Goal: Task Accomplishment & Management: Manage account settings

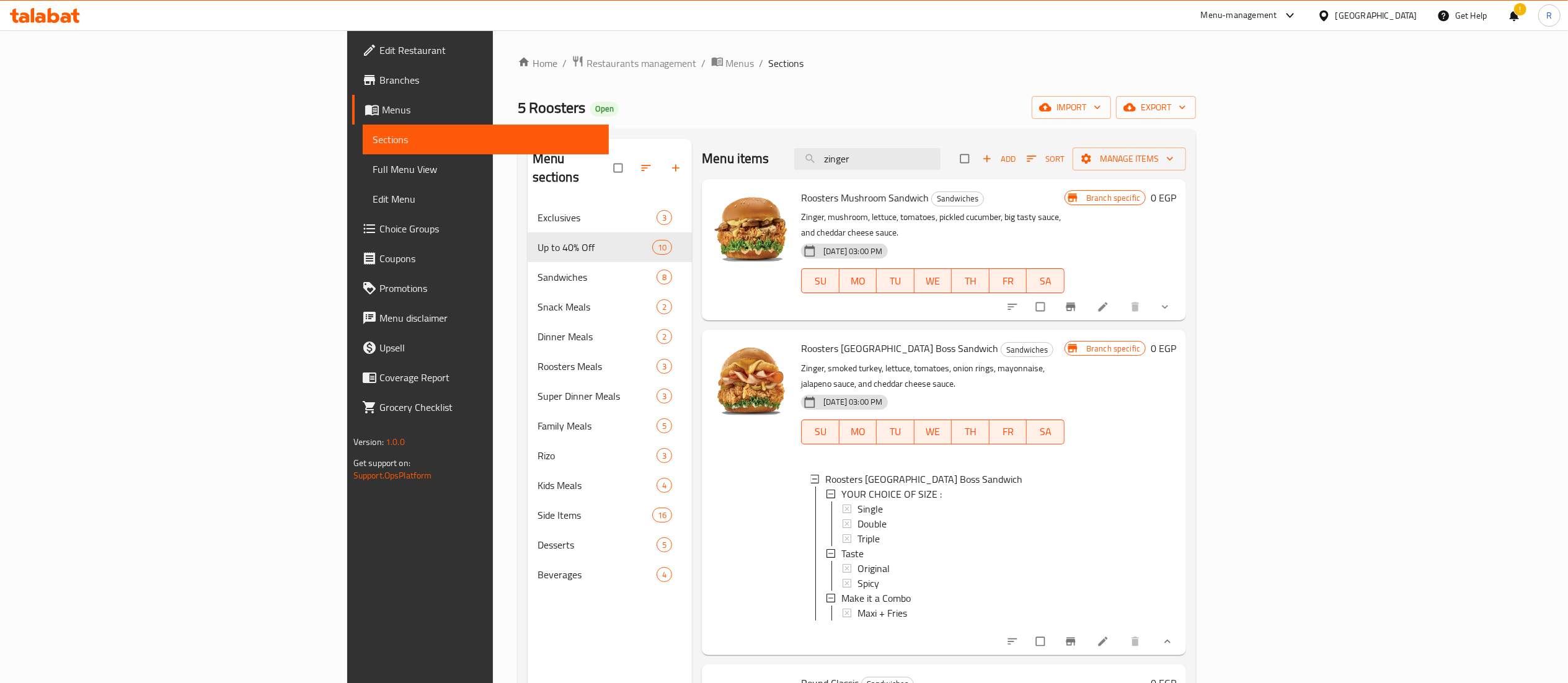
click at [940, 162] on input "zinger" at bounding box center [867, 159] width 147 height 22
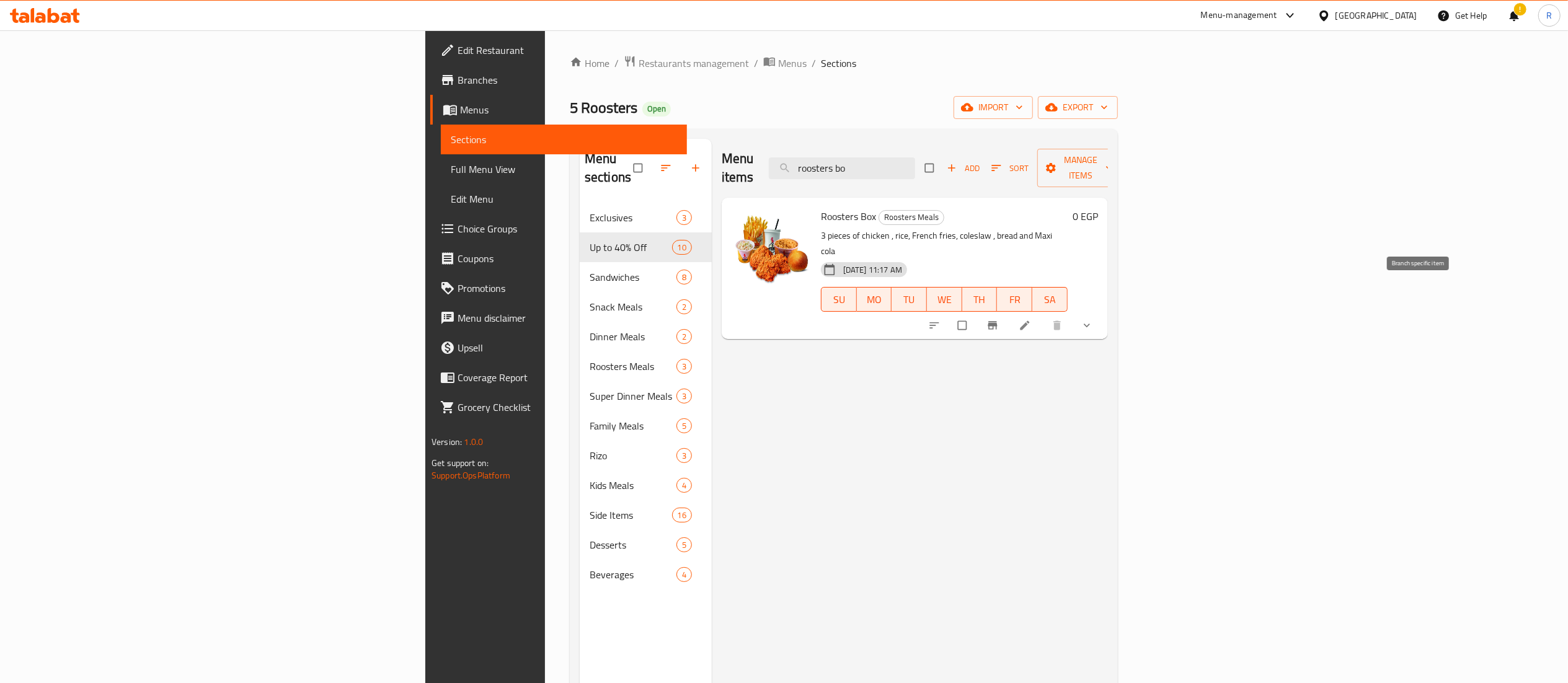
type input "roosters bo"
click at [1009, 311] on button "Branch-specific-item" at bounding box center [994, 325] width 30 height 28
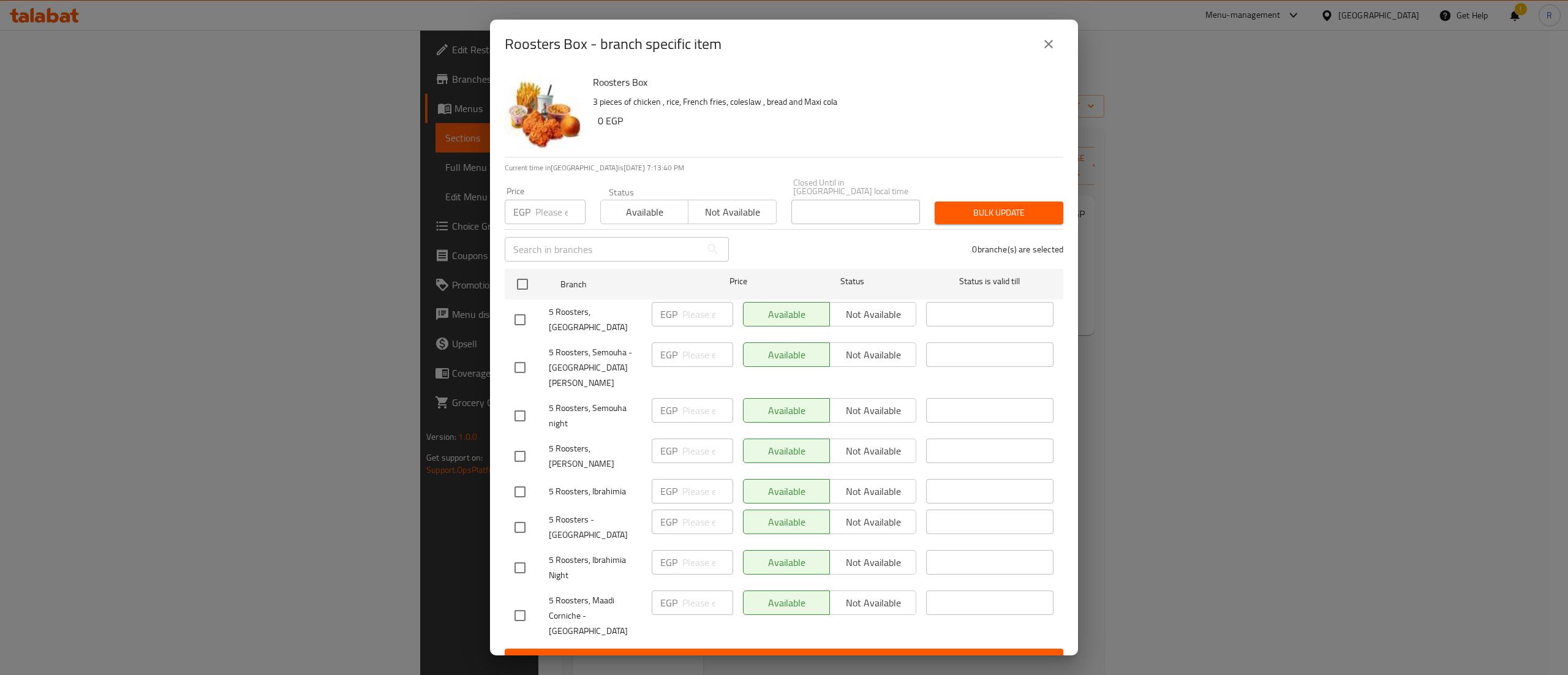
click at [1040, 59] on button "close" at bounding box center [1048, 44] width 29 height 29
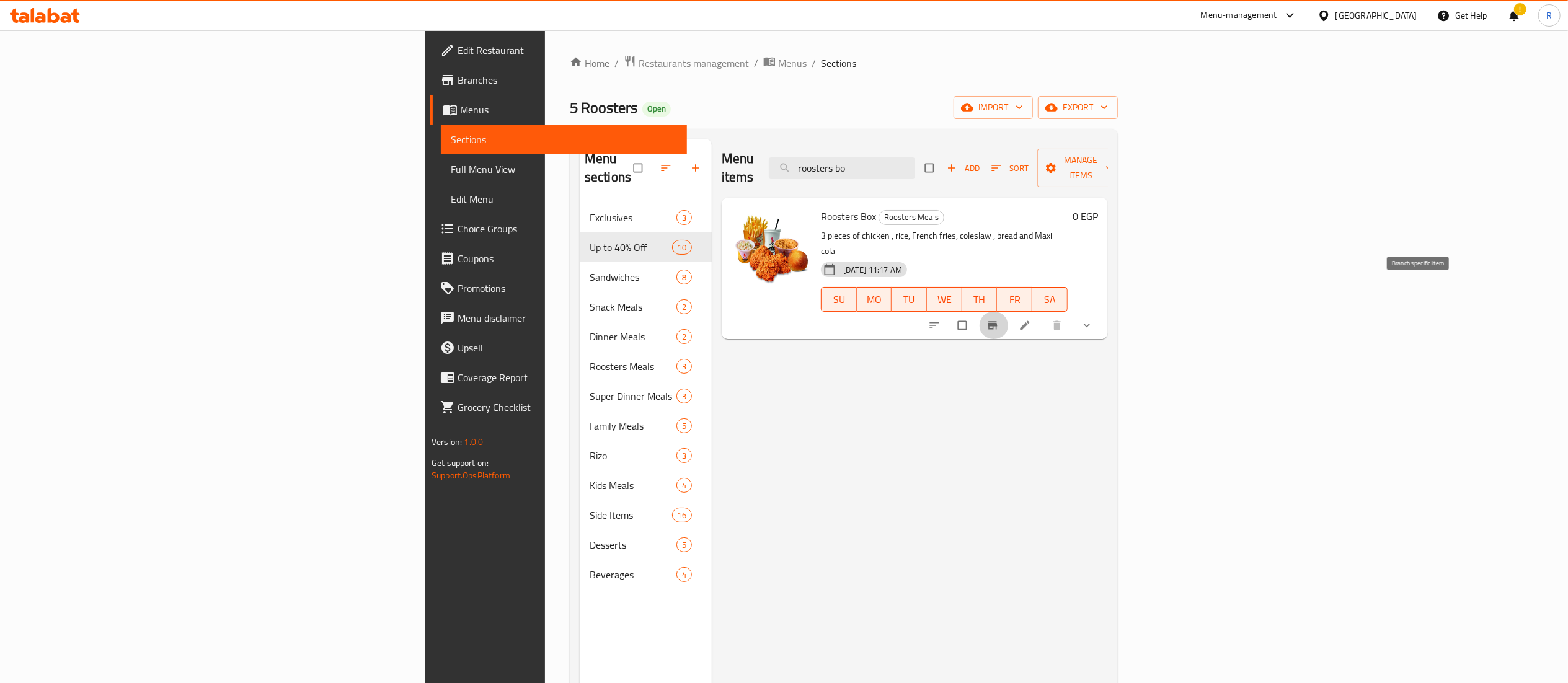
click at [999, 319] on icon "Branch-specific-item" at bounding box center [992, 326] width 13 height 13
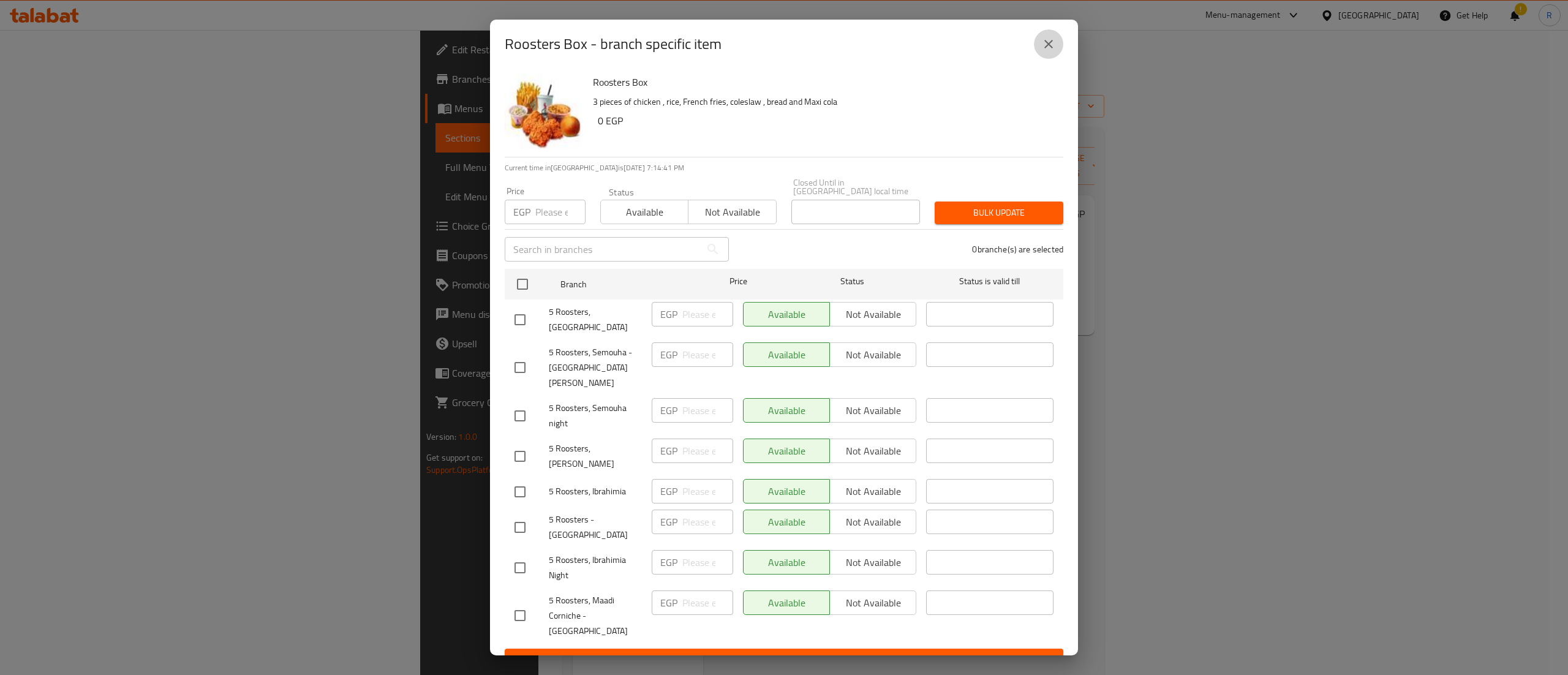
click at [1049, 52] on icon "close" at bounding box center [1048, 44] width 15 height 15
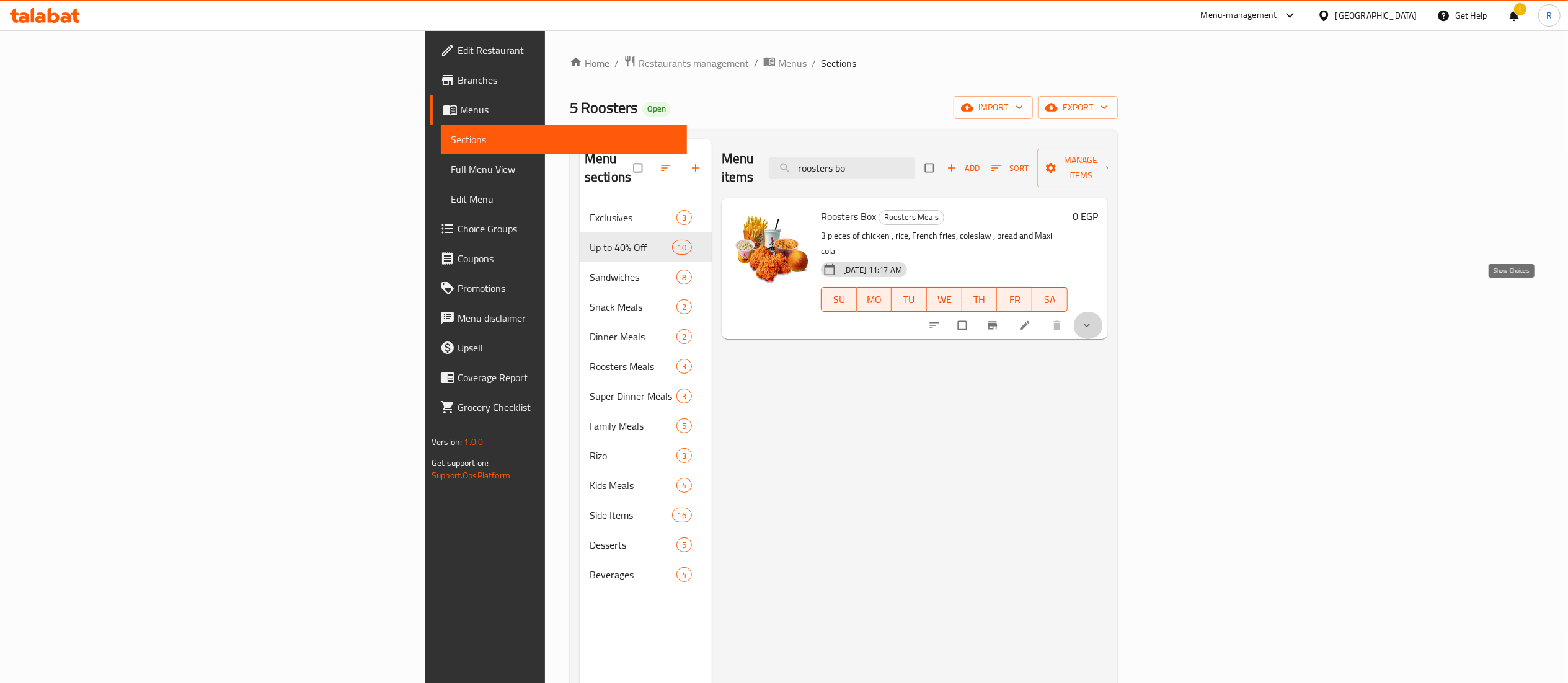
click at [1093, 319] on icon "show more" at bounding box center [1087, 326] width 13 height 13
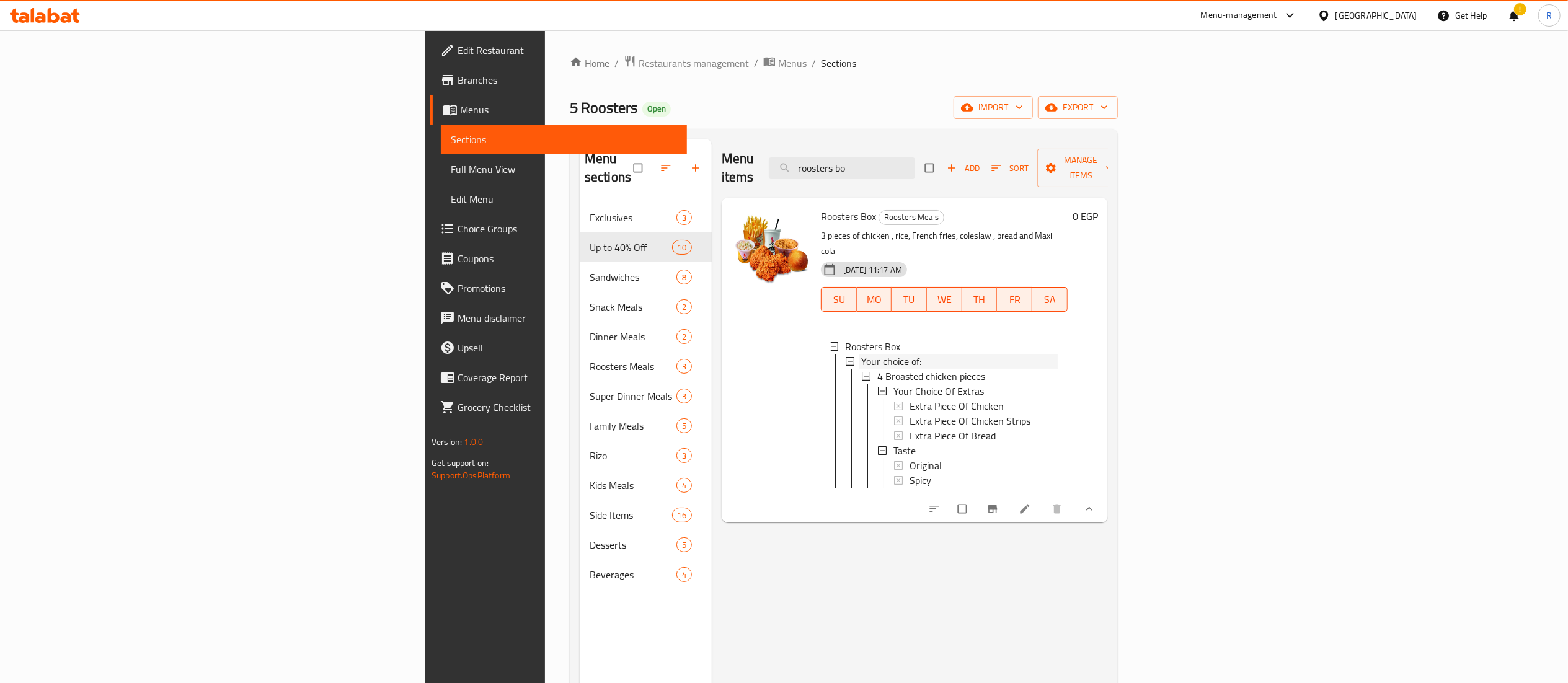
click at [1017, 354] on div "Your choice of:" at bounding box center [959, 361] width 197 height 15
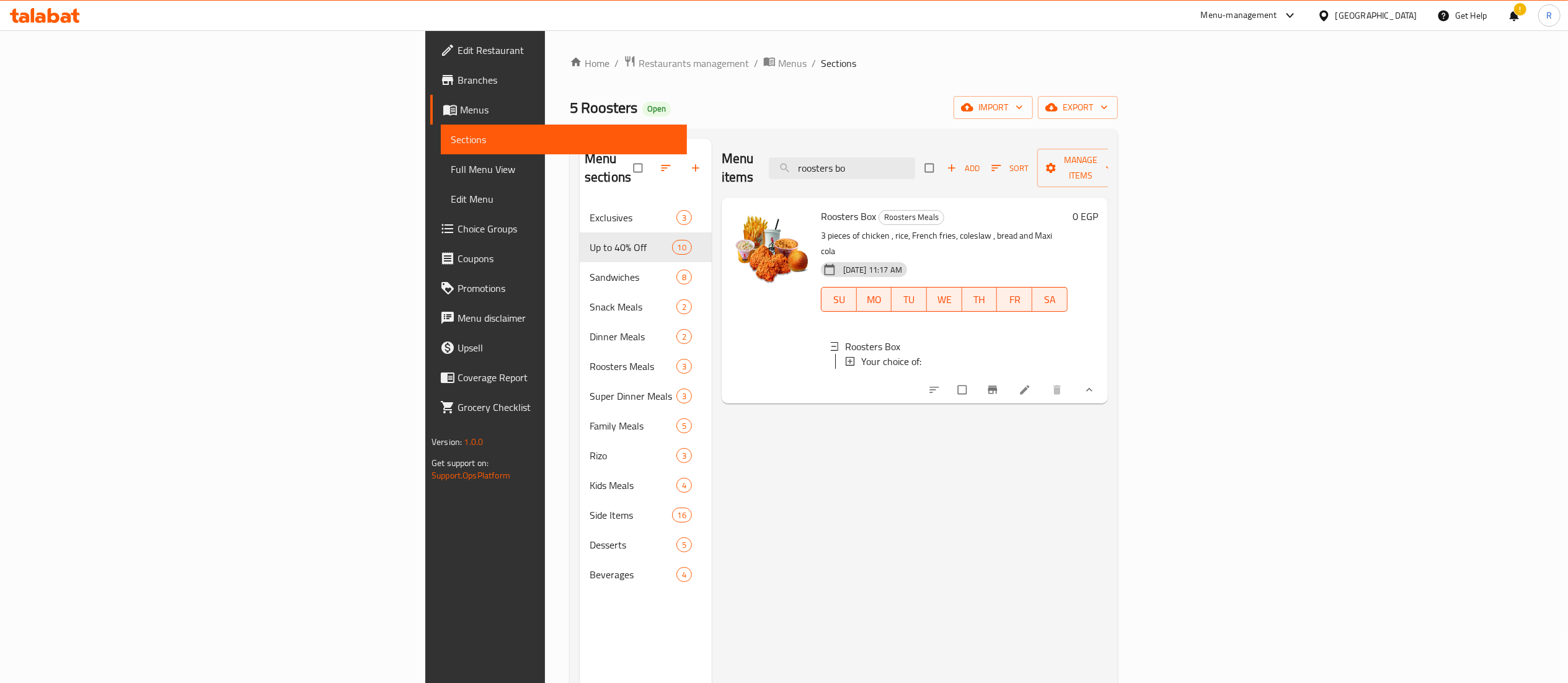
click at [1017, 354] on div "Your choice of:" at bounding box center [959, 361] width 197 height 15
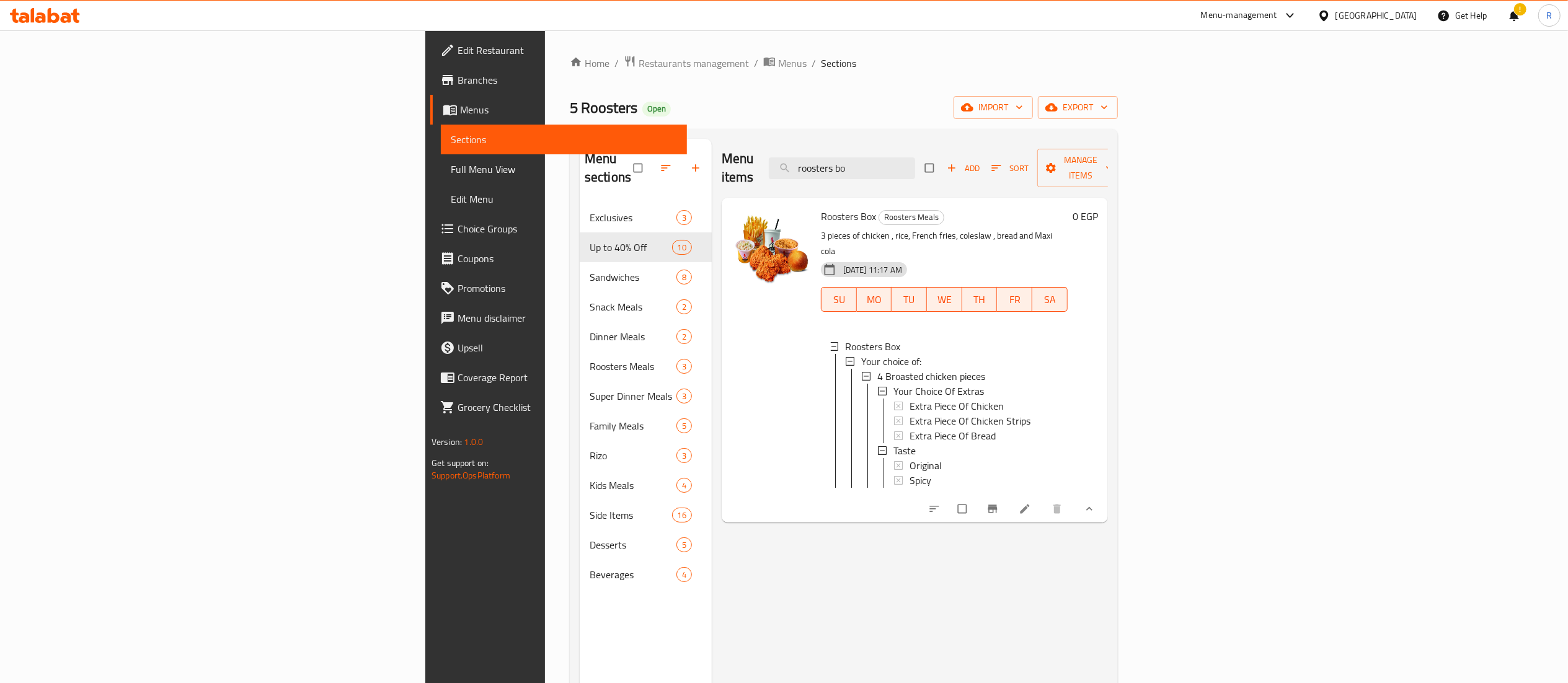
scroll to position [1, 0]
click at [1031, 503] on icon at bounding box center [1025, 509] width 13 height 13
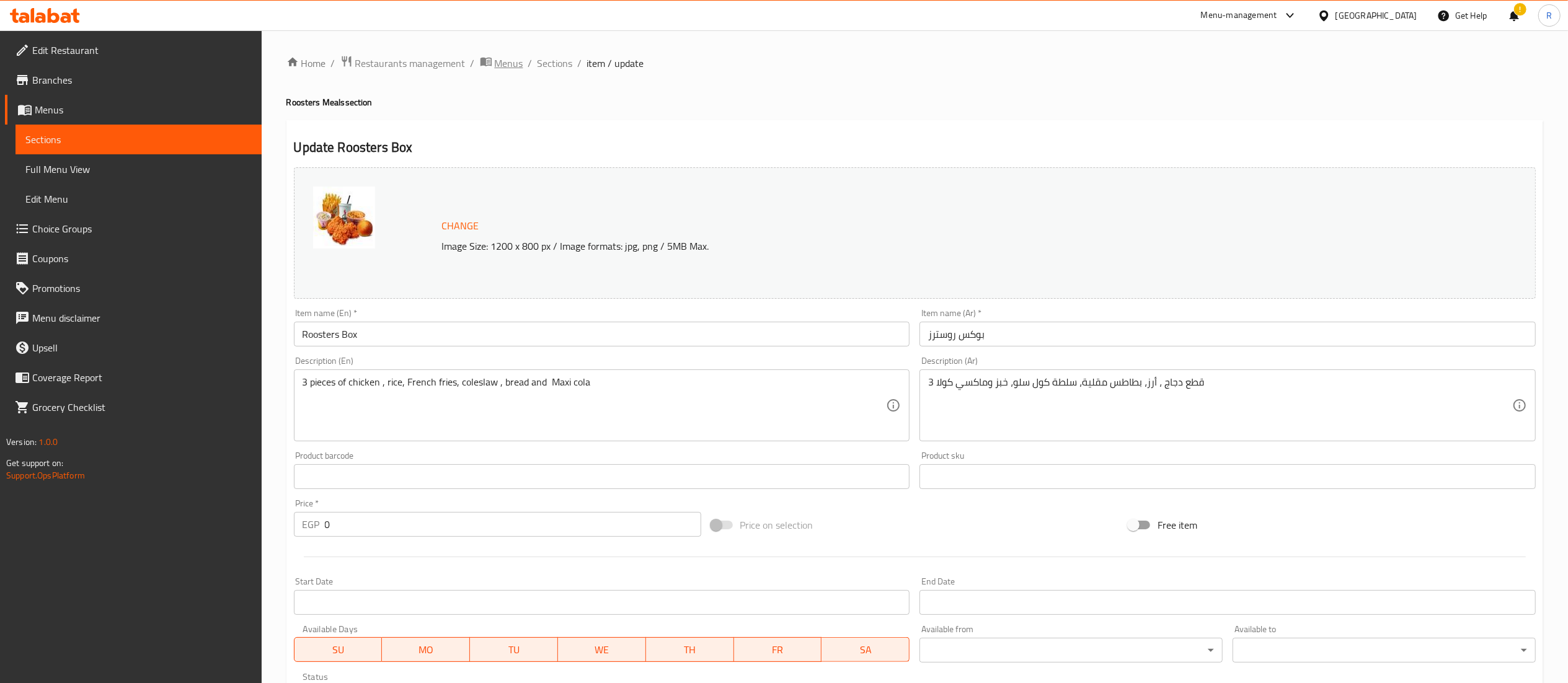
click at [496, 62] on span "Menus" at bounding box center [509, 63] width 28 height 15
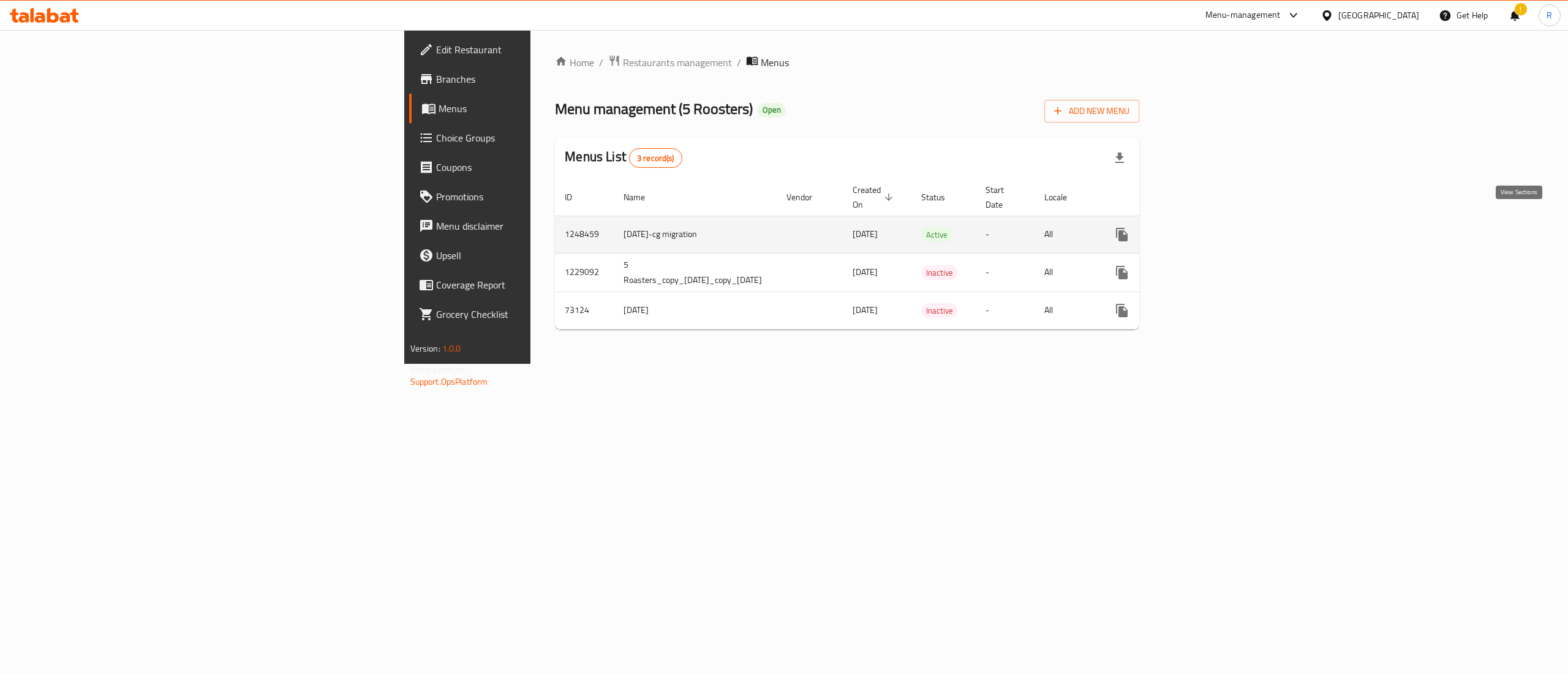
click at [1218, 227] on icon "enhanced table" at bounding box center [1210, 234] width 15 height 15
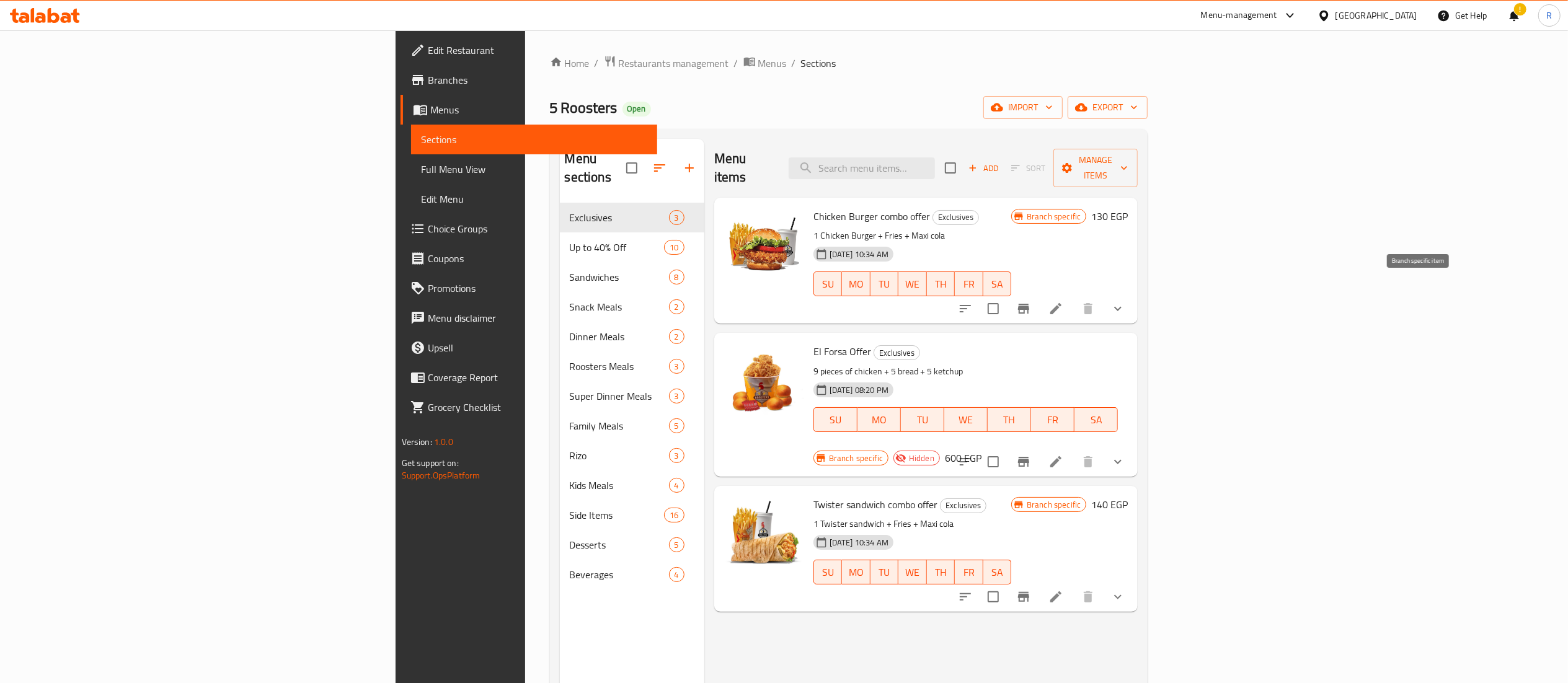
click at [1031, 302] on icon "Branch-specific-item" at bounding box center [1023, 309] width 15 height 15
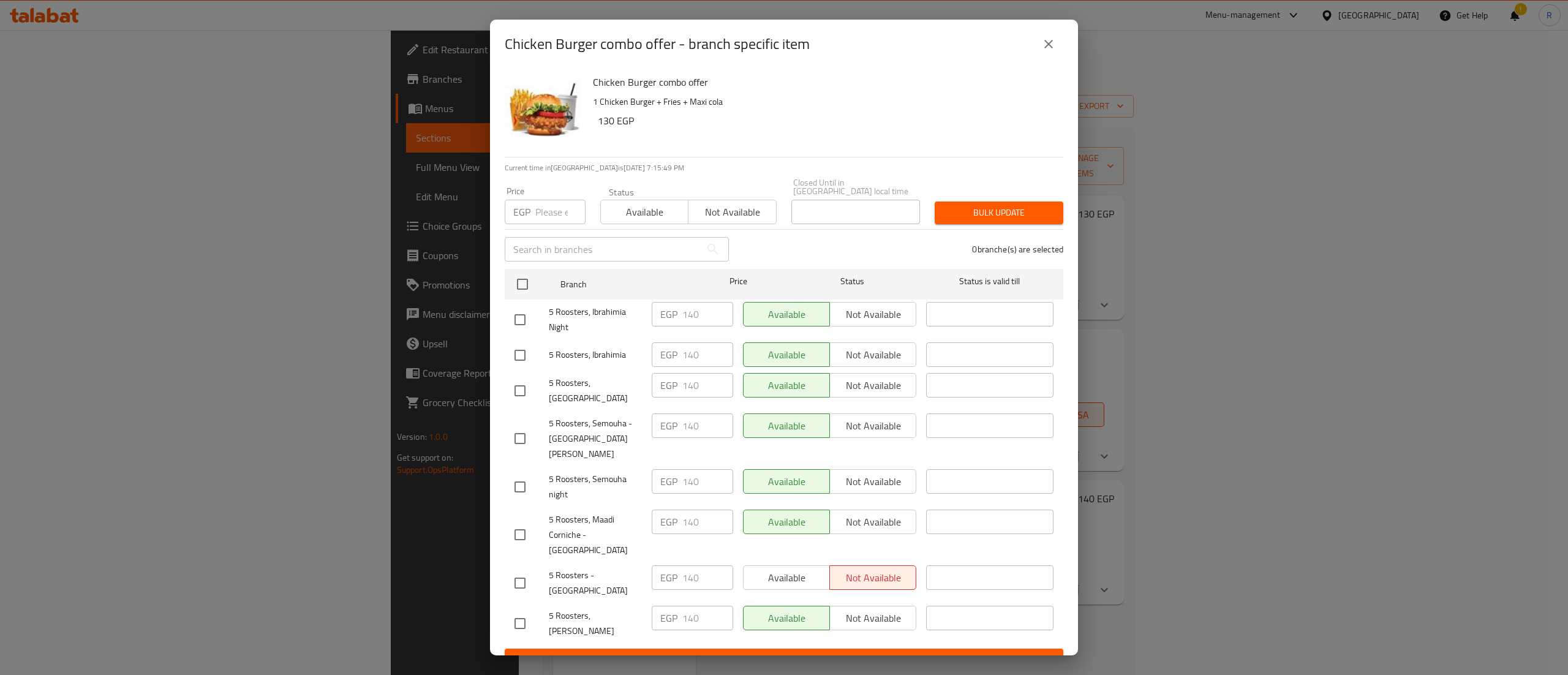
click at [1113, 145] on div "Chicken Burger combo offer - branch specific item Chicken Burger combo offer 1 …" at bounding box center [784, 337] width 1568 height 675
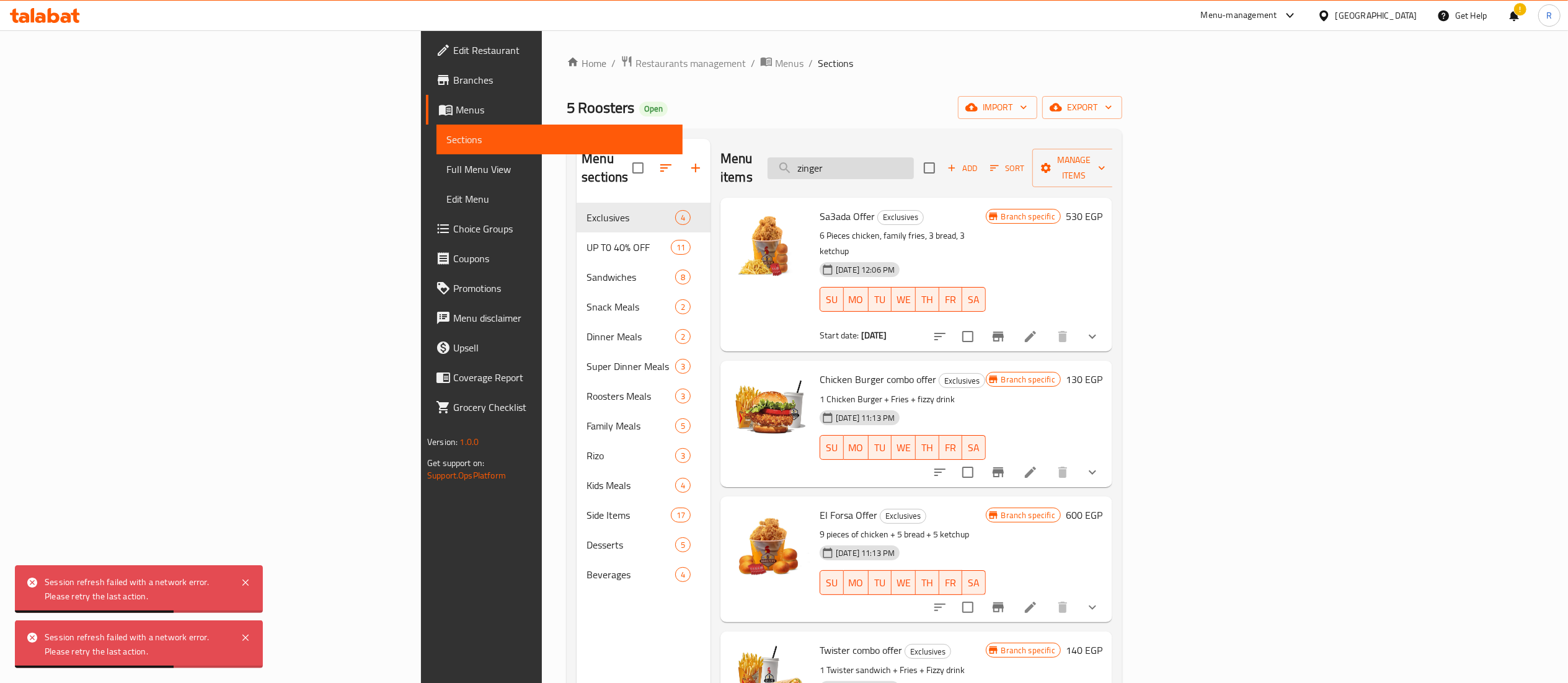
click at [914, 159] on input "zinger" at bounding box center [840, 168] width 147 height 22
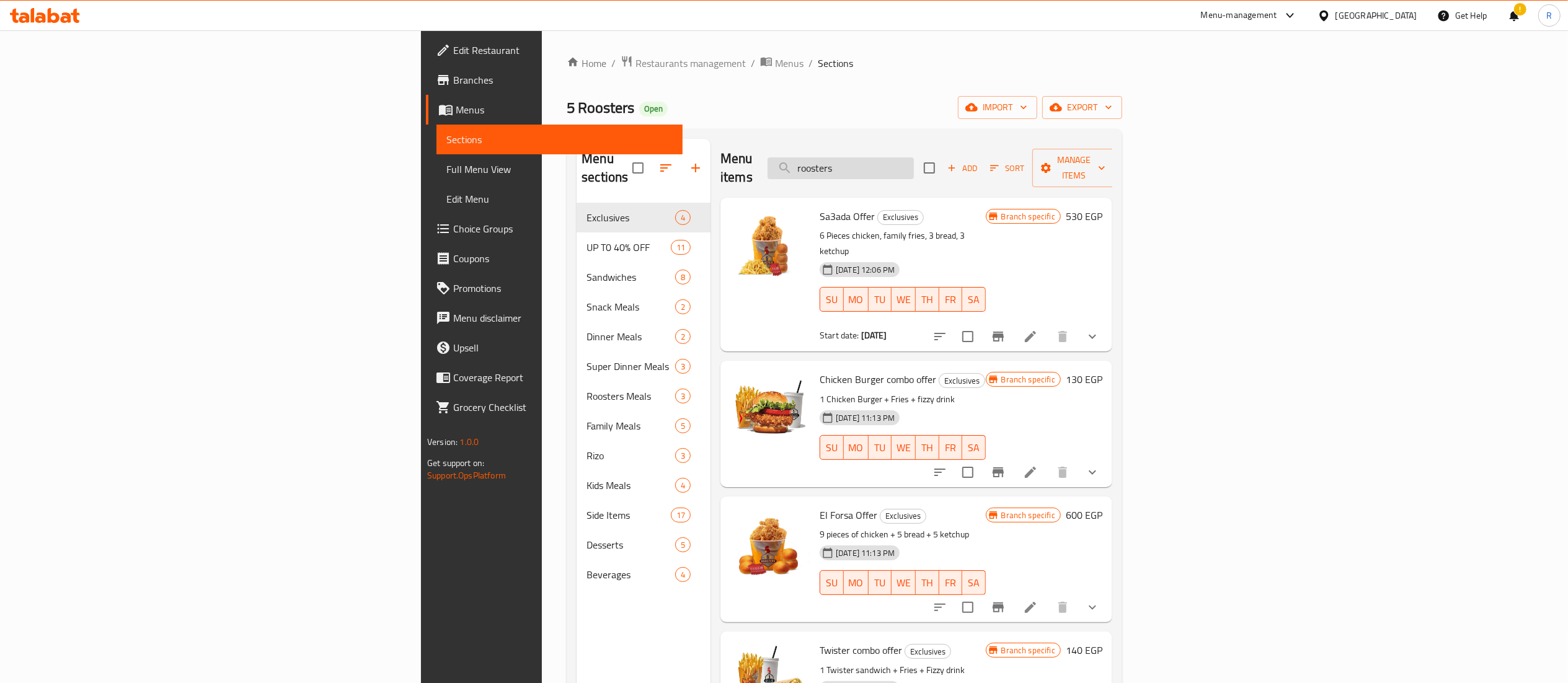
type input "roosters"
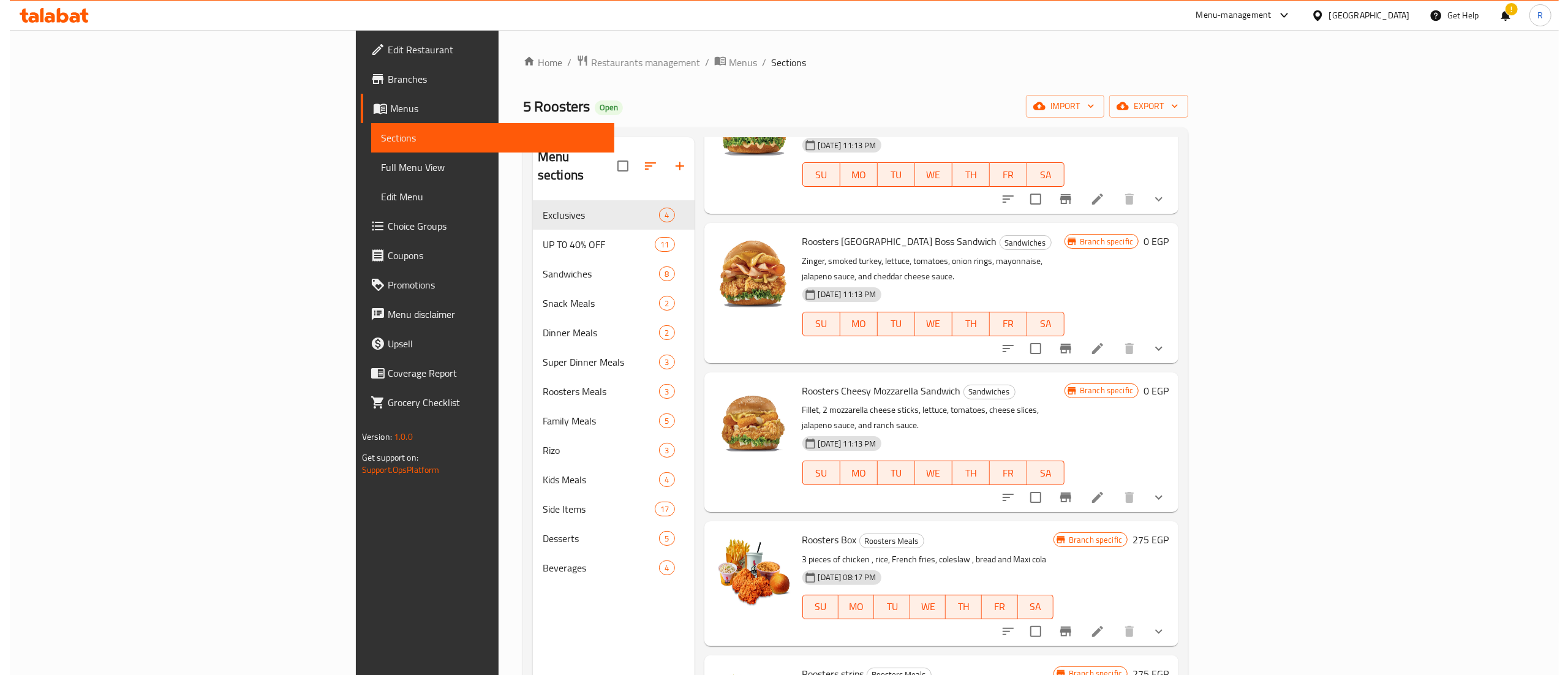
scroll to position [157, 0]
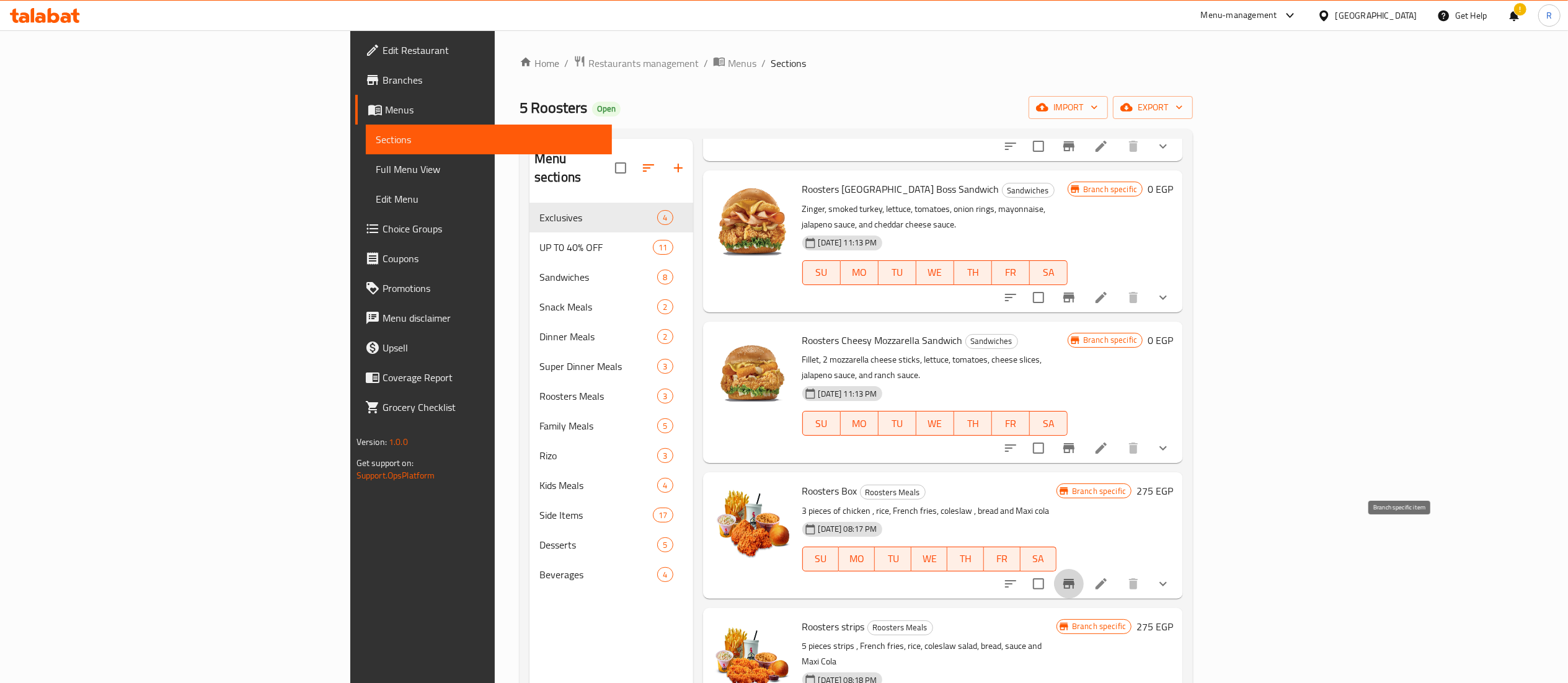
click at [1074, 579] on icon "Branch-specific-item" at bounding box center [1069, 584] width 11 height 10
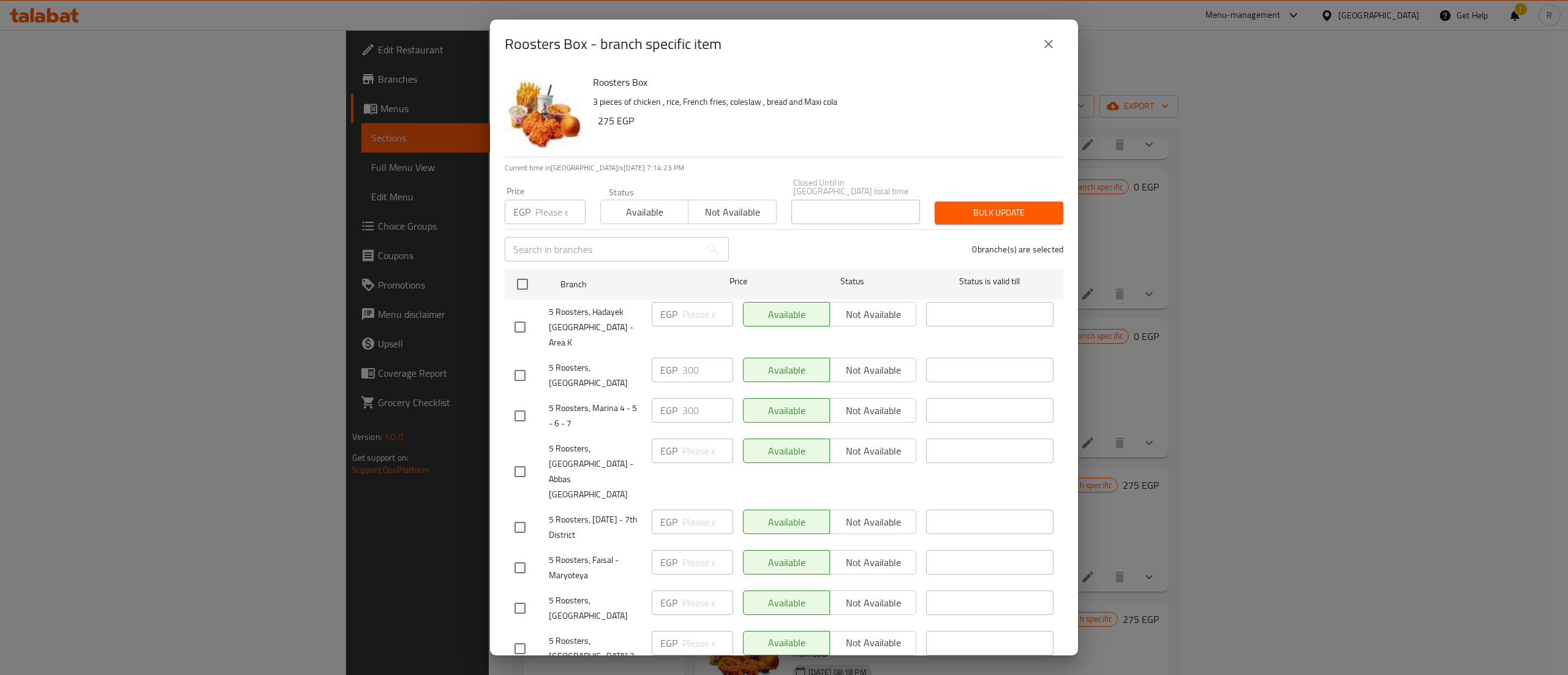
scroll to position [329, 0]
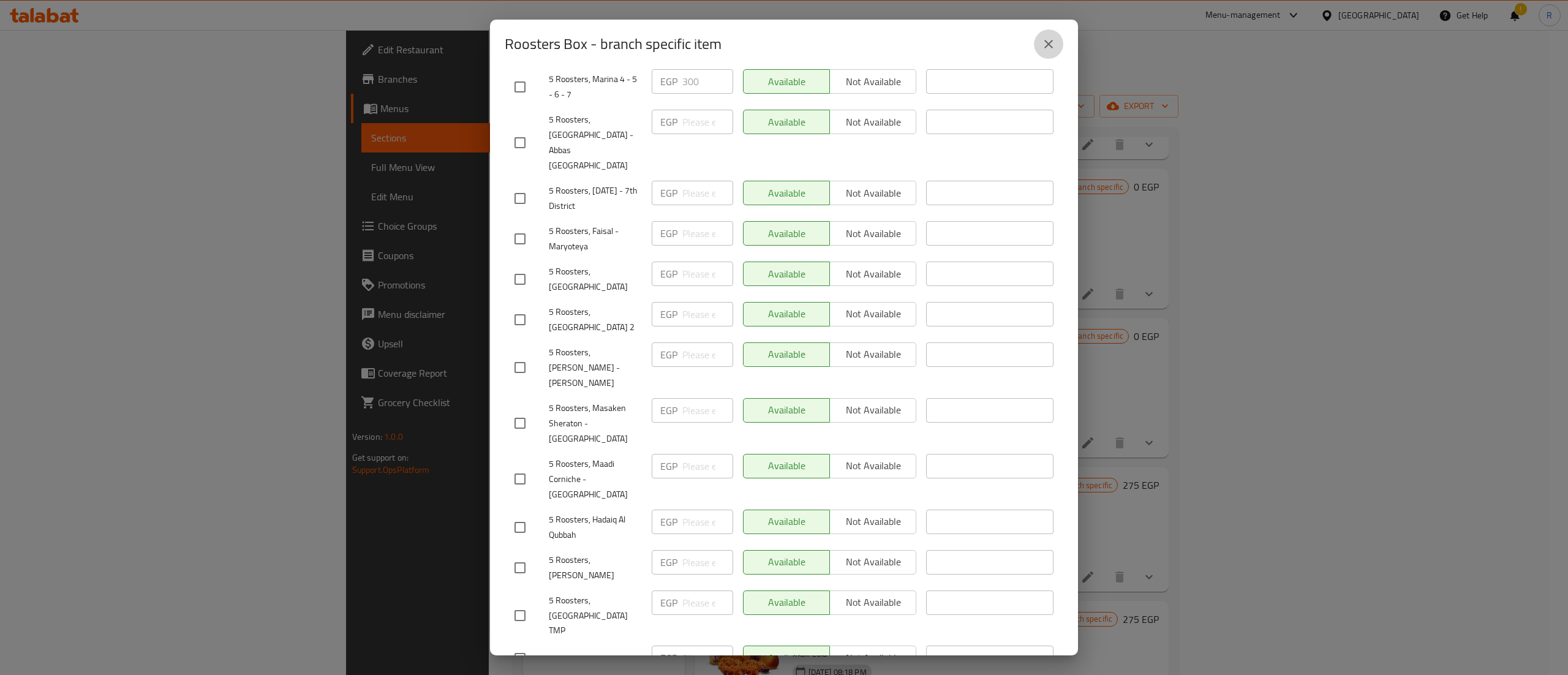
click at [1051, 50] on icon "close" at bounding box center [1048, 44] width 15 height 15
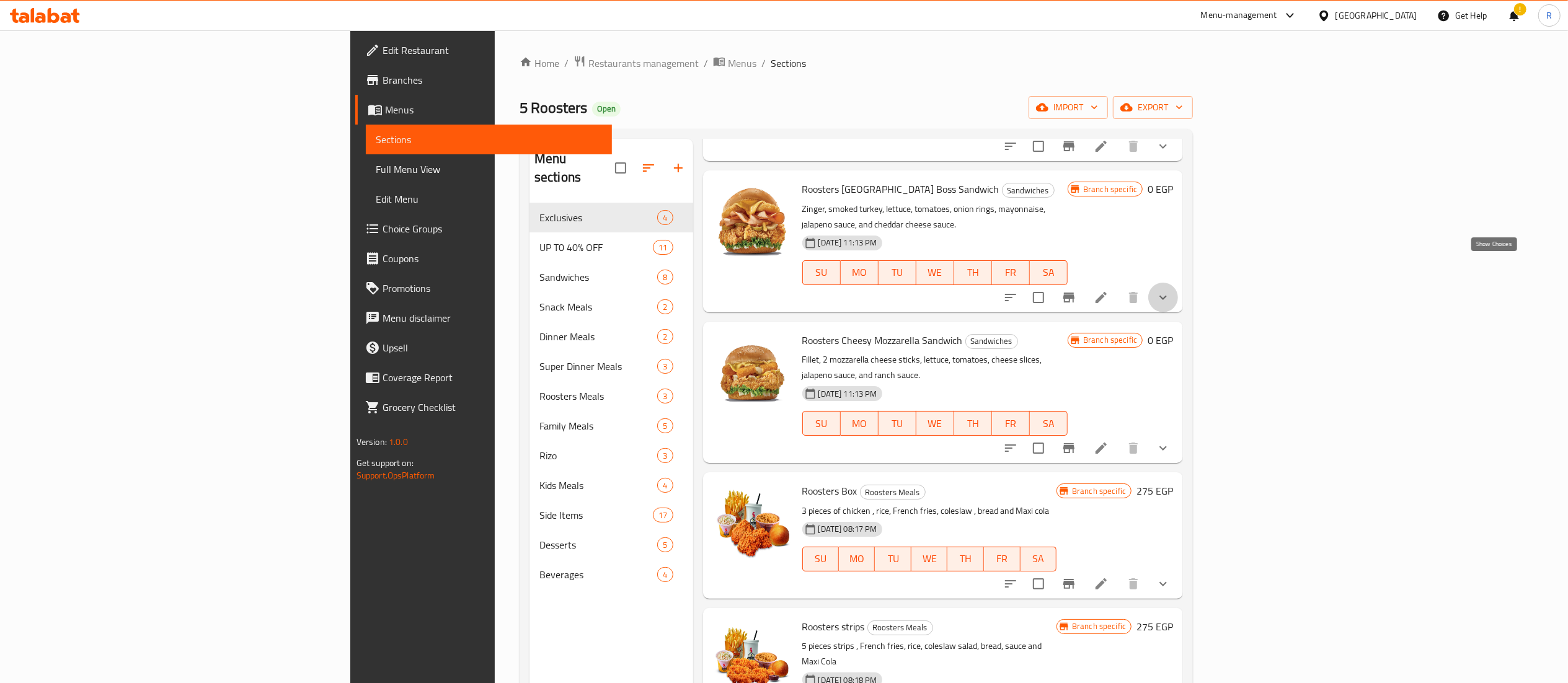
click at [1167, 295] on icon "show more" at bounding box center [1162, 297] width 8 height 4
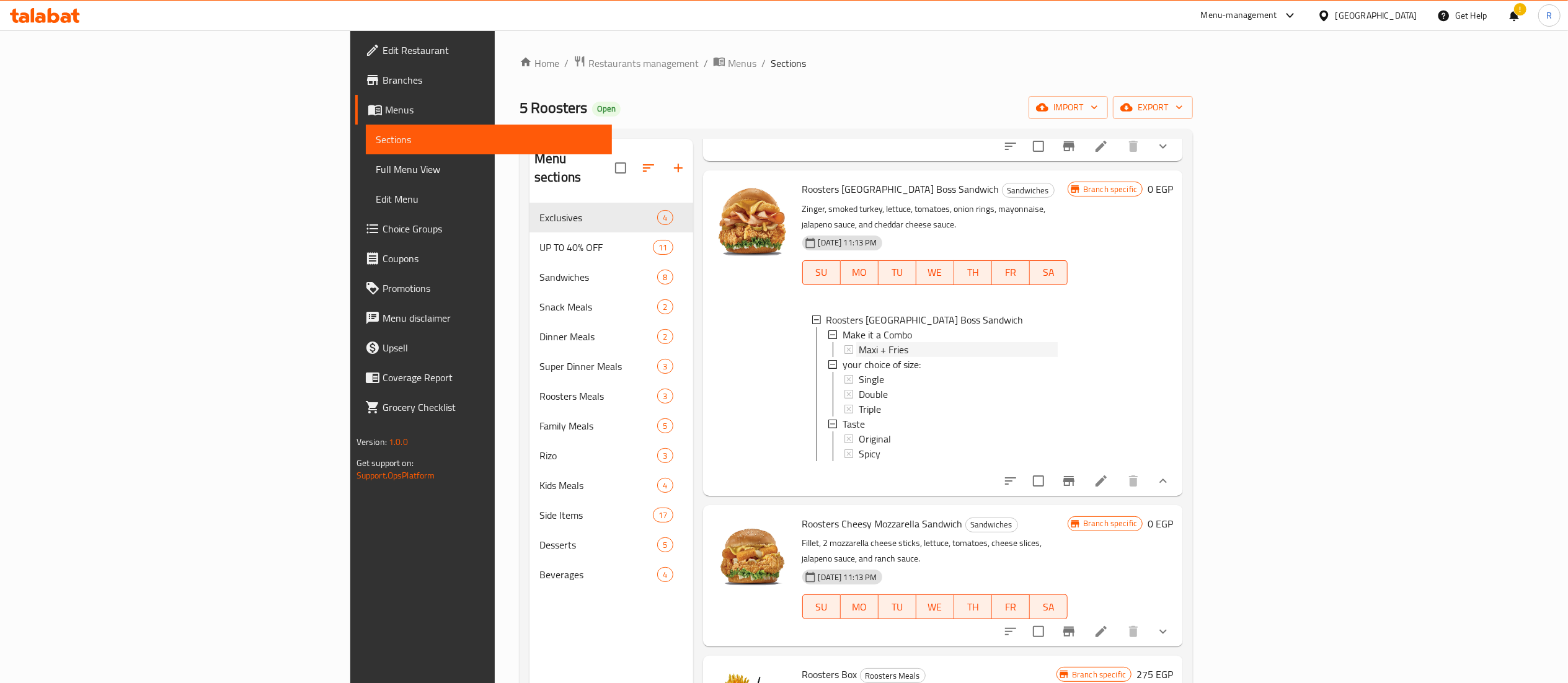
click at [938, 342] on div "Maxi + Fries" at bounding box center [958, 349] width 199 height 15
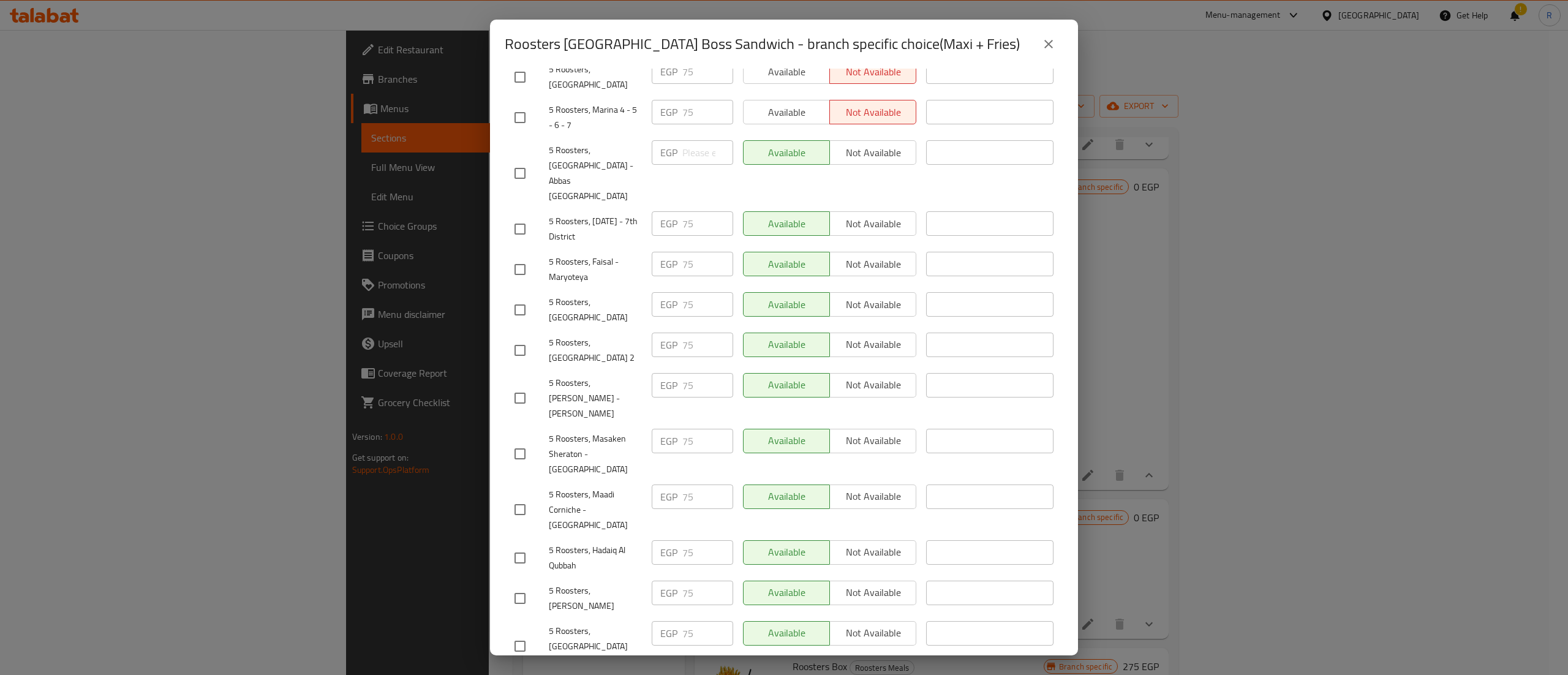
click at [1052, 51] on icon "close" at bounding box center [1048, 44] width 15 height 15
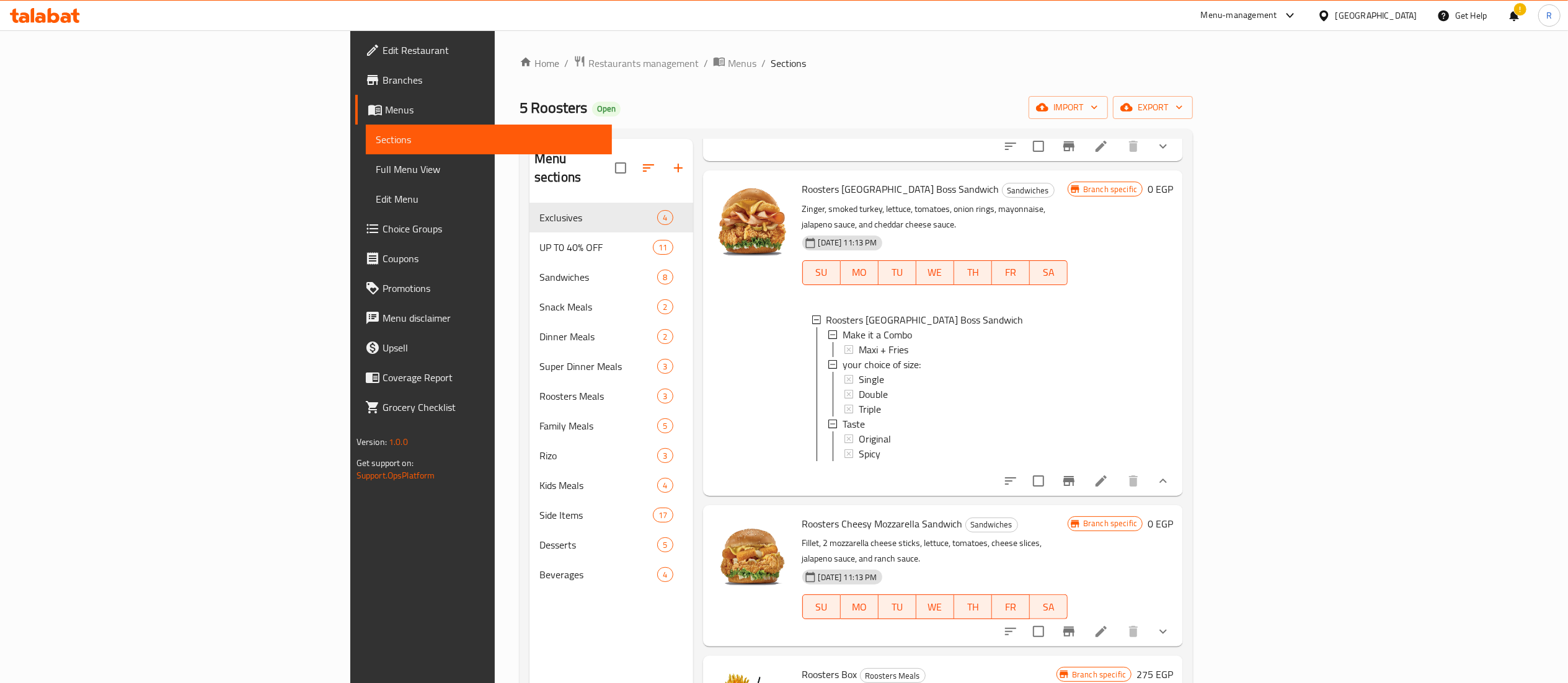
scroll to position [1, 0]
